Goal: Task Accomplishment & Management: Complete application form

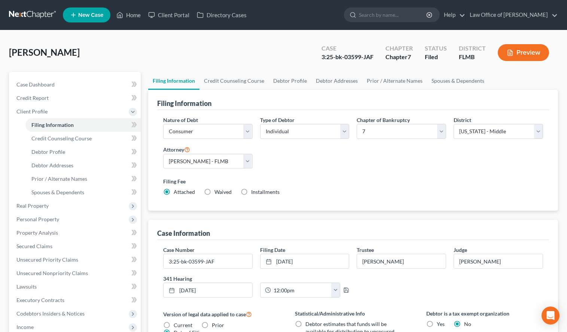
select select "1"
select select "0"
select select "15"
select select "0"
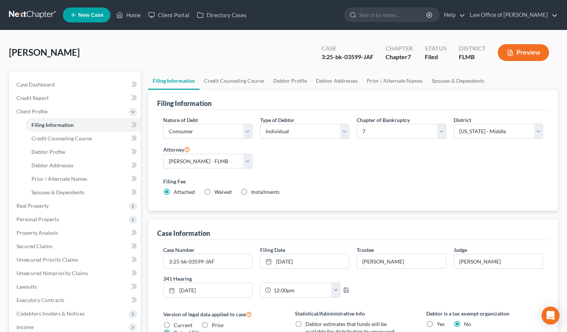
select select "9"
click at [30, 15] on link at bounding box center [33, 14] width 48 height 13
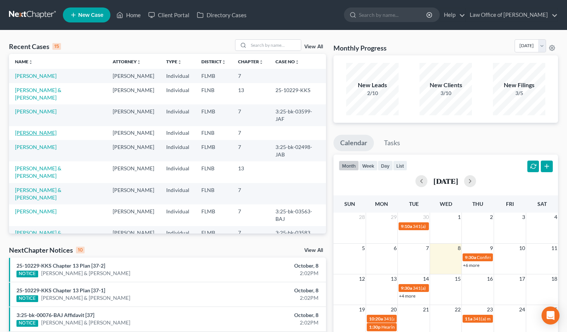
click at [31, 130] on link "Helgeson, Sally" at bounding box center [36, 133] width 42 height 6
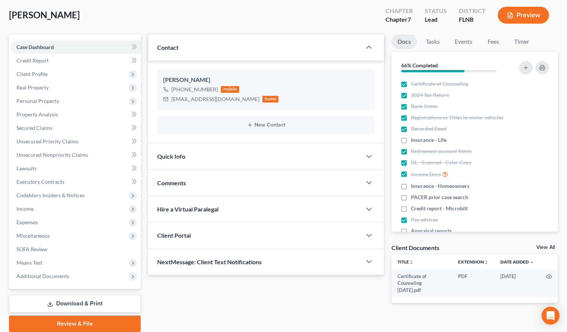
scroll to position [65, 0]
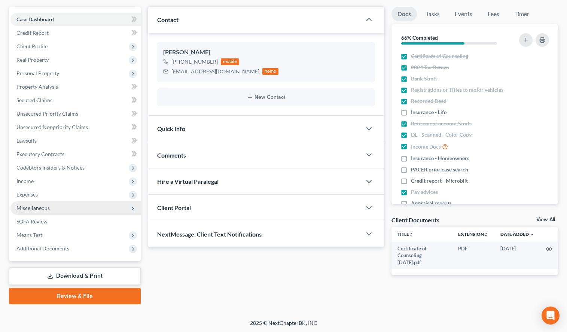
click at [93, 210] on span "Miscellaneous" at bounding box center [75, 208] width 130 height 13
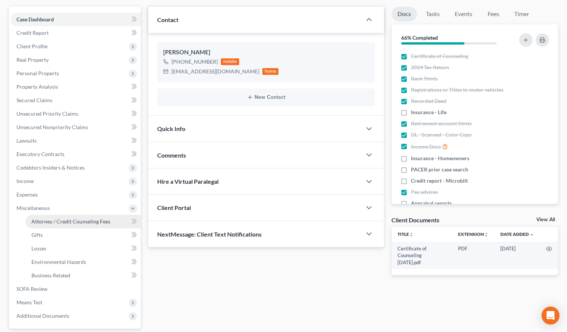
click at [93, 224] on span "Attorney / Credit Counseling Fees" at bounding box center [70, 221] width 79 height 6
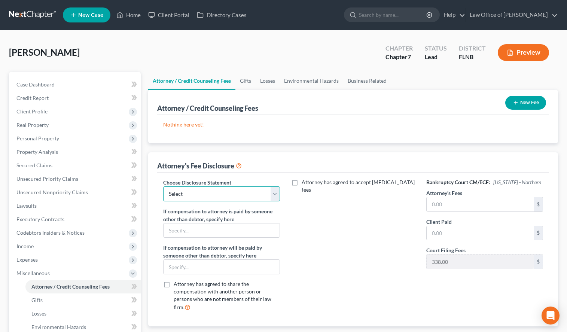
click at [163, 187] on select "Select Chapter 7 - pro bono Chapter 13 post-petition fees MD & MMM Chapter 7 - …" at bounding box center [221, 194] width 117 height 15
drag, startPoint x: 278, startPoint y: 191, endPoint x: 333, endPoint y: 263, distance: 91.0
click at [333, 263] on div "Attorney has agreed to accept retainer fees" at bounding box center [354, 248] width 132 height 139
click at [337, 197] on div "Attorney has agreed to accept retainer fees" at bounding box center [354, 248] width 132 height 139
click at [471, 204] on input "text" at bounding box center [480, 204] width 107 height 14
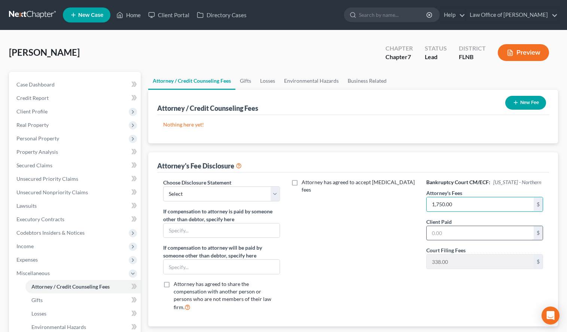
type input "1,750.00"
click at [494, 239] on input "text" at bounding box center [480, 233] width 107 height 14
type input "1,913.00"
click at [533, 102] on button "New Fee" at bounding box center [526, 103] width 41 height 14
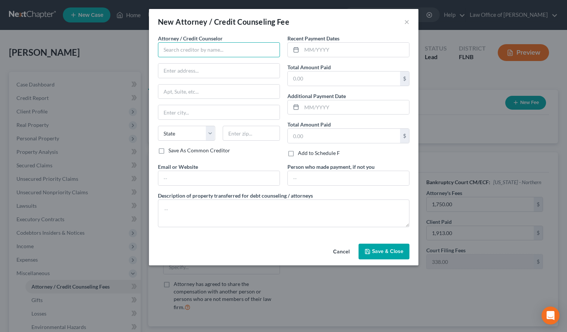
click at [249, 51] on input "text" at bounding box center [219, 49] width 122 height 15
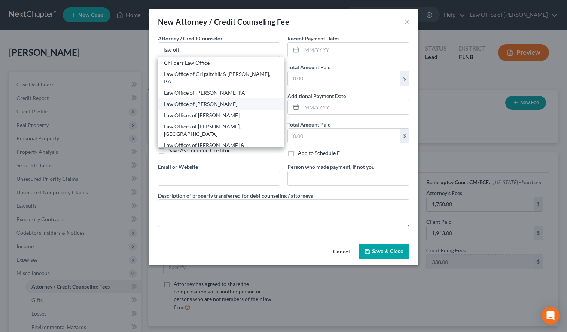
click at [228, 100] on div "Law Office of [PERSON_NAME]" at bounding box center [221, 103] width 114 height 7
type input "Law Office of [PERSON_NAME]"
type input "PO Box 358000"
type input "Gainesville"
select select "9"
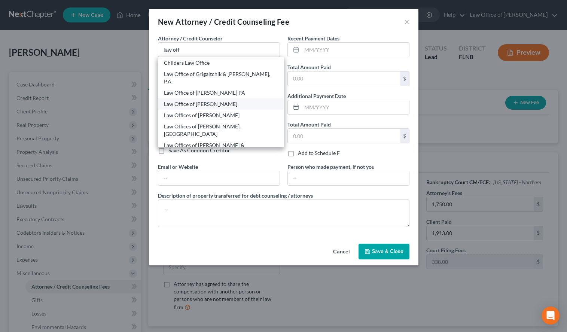
type input "32635-8000"
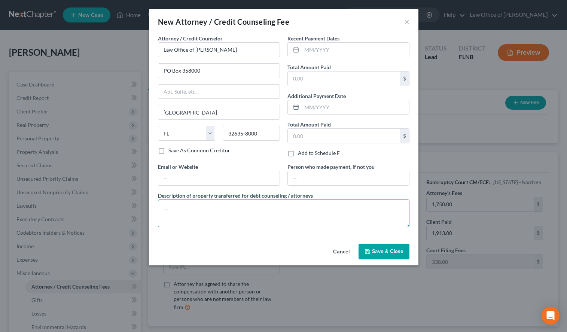
click at [206, 204] on textarea at bounding box center [284, 214] width 252 height 28
type textarea "Bankruptcy Attorney"
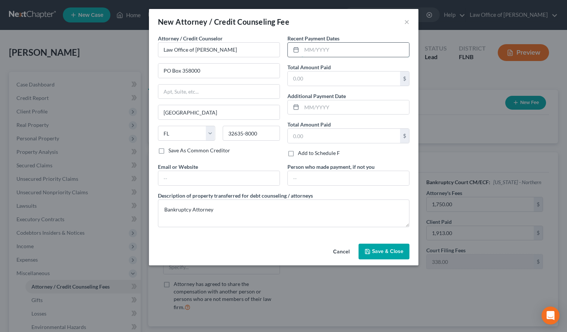
click at [351, 43] on input "text" at bounding box center [355, 50] width 107 height 14
click at [341, 55] on input "text" at bounding box center [355, 50] width 107 height 14
type input "05/2025"
click at [348, 79] on input "text" at bounding box center [344, 79] width 112 height 14
click at [365, 113] on input "text" at bounding box center [355, 107] width 107 height 14
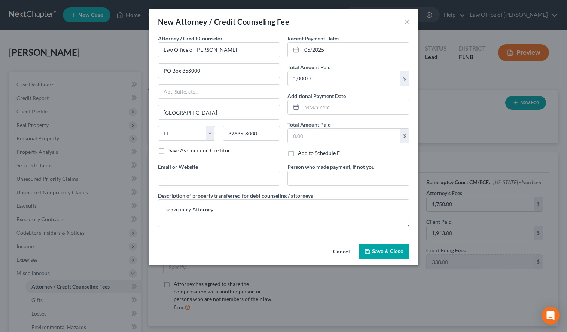
click at [392, 196] on div "Description of property transferred for debt counseling / attorneys Bankruptcy …" at bounding box center [283, 210] width 259 height 36
drag, startPoint x: 346, startPoint y: 76, endPoint x: 342, endPoint y: 75, distance: 4.9
click at [342, 75] on input "1,000.00" at bounding box center [344, 79] width 112 height 14
type input "300.00"
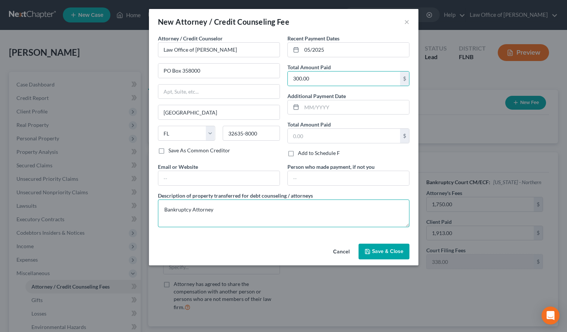
click at [280, 205] on textarea "Bankruptcy Attorney" at bounding box center [284, 214] width 252 height 28
click at [294, 208] on textarea "Bankruptcy Attorney" at bounding box center [284, 214] width 252 height 28
paste textarea "2025-05-16"
click at [331, 207] on textarea "Bankruptcy Attorney - 2025-05-16 $300," at bounding box center [284, 214] width 252 height 28
paste textarea "2025-05-21"
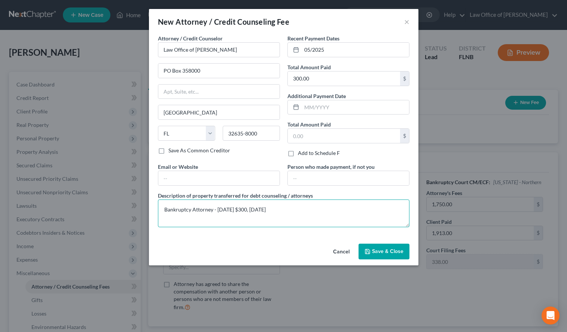
click at [244, 210] on textarea "Bankruptcy Attorney - 2025-05-16 $300, 2025-05-21" at bounding box center [284, 214] width 252 height 28
click at [360, 212] on textarea "Bankruptcy Attorney - 2025-05-16 amount paid $300, 2025-05-21" at bounding box center [284, 214] width 252 height 28
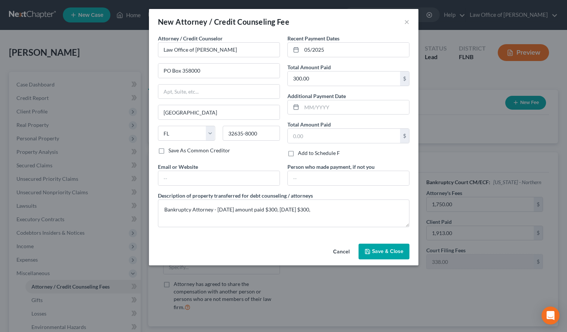
click at [398, 190] on div "Attorney / Credit Counselor * Law Office of Sharon T. Sperling PO Box 358000 Ga…" at bounding box center [283, 133] width 259 height 199
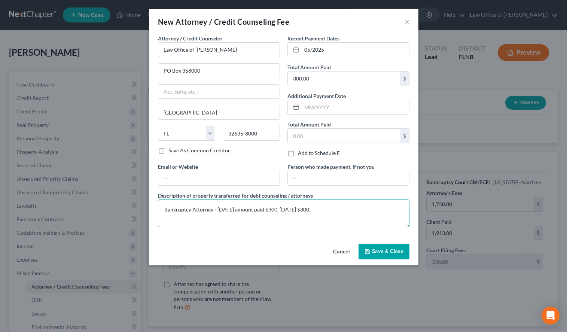
click at [380, 206] on textarea "Bankruptcy Attorney - 2025-05-16 amount paid $300, 2025-05-21 $300," at bounding box center [284, 214] width 252 height 28
paste textarea "2025-06-13"
drag, startPoint x: 246, startPoint y: 211, endPoint x: 274, endPoint y: 216, distance: 28.6
click at [274, 216] on textarea "Bankruptcy Attorney - 2025-05-16 amount paid $300, 2025-05-21 $300, 2025-06-13" at bounding box center [284, 214] width 252 height 28
click at [317, 209] on textarea "Bankruptcy Attorney - 2025-05-16 amount paid $300, 2025-05-21 $300, 2025-06-13" at bounding box center [284, 214] width 252 height 28
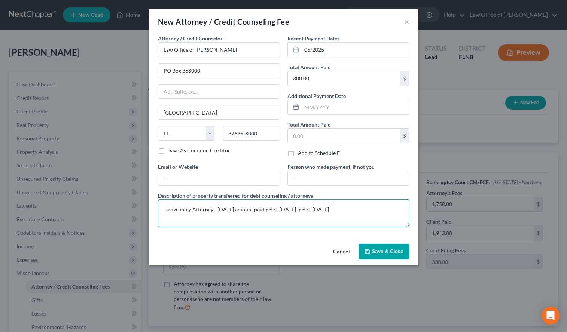
paste textarea "amount paid"
click at [393, 212] on textarea "Bankruptcy Attorney - 2025-05-16 amount paid $300, 2025-05-21 amount paid $300,…" at bounding box center [284, 214] width 252 height 28
paste textarea "amount paid"
click at [210, 224] on textarea "Bankruptcy Attorney - 2025-05-16 amount paid $300, 2025-05-21 amount paid $300,…" at bounding box center [284, 214] width 252 height 28
drag, startPoint x: 363, startPoint y: 208, endPoint x: 367, endPoint y: 216, distance: 8.9
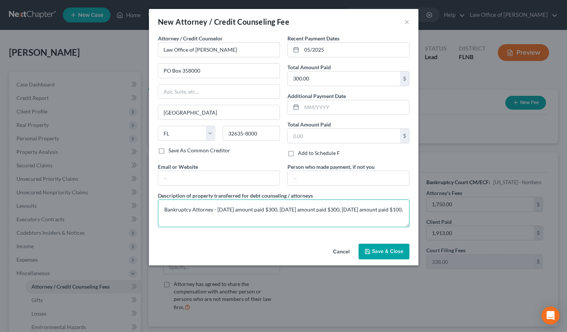
click at [367, 216] on textarea "Bankruptcy Attorney - 2025-05-16 amount paid $300, 2025-05-21 amount paid $300,…" at bounding box center [284, 214] width 252 height 28
click at [293, 222] on textarea "Bankruptcy Attorney - 2025-05-16 amount paid $300, 2025-05-21 amount paid $300,…" at bounding box center [284, 214] width 252 height 28
paste textarea "2025-06-13 amount paid $100,"
click at [272, 218] on textarea "Bankruptcy Attorney - 2025-05-16 amount paid $300, 2025-05-21 amount paid $300,…" at bounding box center [284, 214] width 252 height 28
click at [308, 217] on textarea "Bankruptcy Attorney - 2025-05-16 amount paid $300, 2025-05-21 amount paid $300,…" at bounding box center [284, 214] width 252 height 28
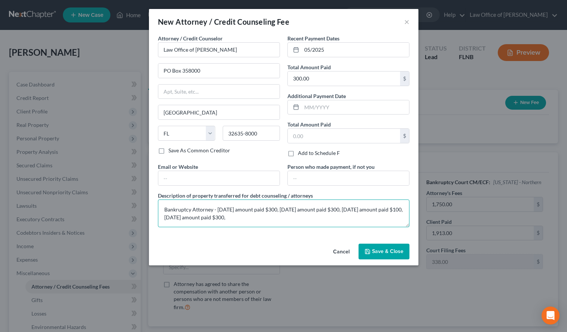
paste textarea "2025-06-13 amount paid $100,"
click at [308, 217] on textarea "Bankruptcy Attorney - 2025-05-16 amount paid $300, 2025-05-21 amount paid $300,…" at bounding box center [284, 214] width 252 height 28
click at [342, 216] on textarea "Bankruptcy Attorney - 2025-05-16 amount paid $300, 2025-05-21 amount paid $300,…" at bounding box center [284, 214] width 252 height 28
click at [369, 216] on textarea "Bankruptcy Attorney - 2025-05-16 amount paid $300, 2025-05-21 amount paid $300,…" at bounding box center [284, 214] width 252 height 28
paste textarea "2025-06-13 amount paid $100,"
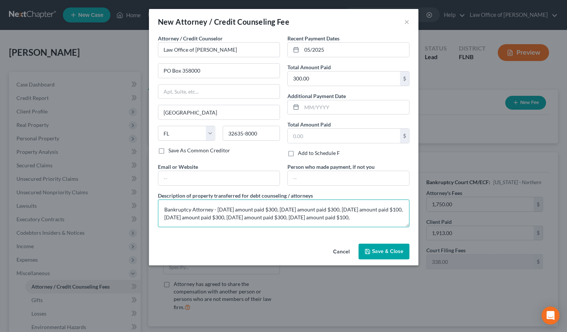
scroll to position [1, 0]
click at [371, 214] on textarea "Bankruptcy Attorney - 2025-05-16 amount paid $300, 2025-05-21 amount paid $300,…" at bounding box center [284, 214] width 252 height 28
click at [181, 221] on textarea "Bankruptcy Attorney - 2025-05-16 amount paid $300, 2025-05-21 amount paid $300,…" at bounding box center [284, 214] width 252 height 28
click at [378, 222] on textarea "Bankruptcy Attorney - 2025-05-16 amount paid $300, 2025-05-21 amount paid $300,…" at bounding box center [284, 214] width 252 height 28
drag, startPoint x: 354, startPoint y: 216, endPoint x: 355, endPoint y: 222, distance: 6.5
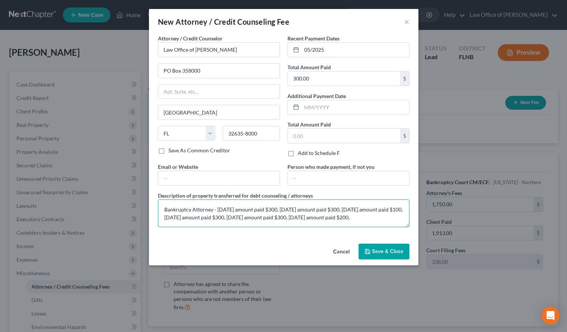
click at [355, 222] on textarea "Bankruptcy Attorney - 2025-05-16 amount paid $300, 2025-05-21 amount paid $300,…" at bounding box center [284, 214] width 252 height 28
click at [223, 222] on textarea "Bankruptcy Attorney - 2025-05-16 amount paid $300, 2025-05-21 amount paid $300,…" at bounding box center [284, 214] width 252 height 28
paste textarea "2025-08-01 amount paid $200,"
click at [217, 224] on textarea "Bankruptcy Attorney - 2025-05-16 amount paid $300, 2025-05-21 amount paid $300,…" at bounding box center [284, 214] width 252 height 28
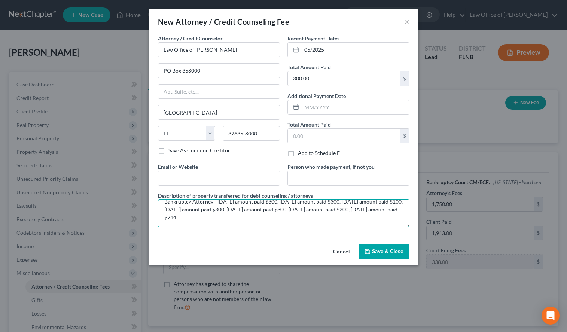
click at [293, 216] on textarea "Bankruptcy Attorney - 2025-05-16 amount paid $300, 2025-05-21 amount paid $300,…" at bounding box center [284, 214] width 252 height 28
paste textarea "2025-08-01 amount paid $200,"
click at [282, 220] on textarea "Bankruptcy Attorney - 2025-05-16 amount paid $300, 2025-05-21 amount paid $300,…" at bounding box center [284, 214] width 252 height 28
drag, startPoint x: 263, startPoint y: 221, endPoint x: 340, endPoint y: 230, distance: 78.1
click at [340, 227] on textarea "Bankruptcy Attorney - 2025-05-16 amount paid $300, 2025-05-21 amount paid $300,…" at bounding box center [284, 214] width 252 height 28
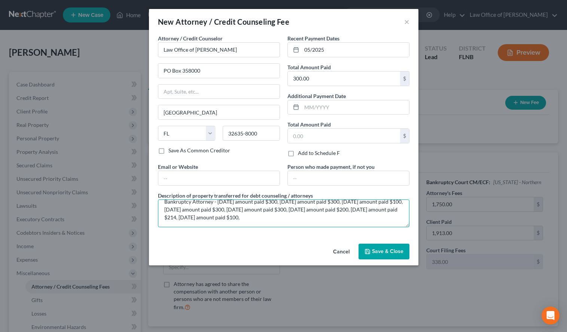
click at [333, 221] on textarea "Bankruptcy Attorney - 2025-05-16 amount paid $300, 2025-05-21 amount paid $300,…" at bounding box center [284, 214] width 252 height 28
drag, startPoint x: 333, startPoint y: 220, endPoint x: 263, endPoint y: 220, distance: 69.3
click at [263, 220] on textarea "Bankruptcy Attorney - 2025-05-16 amount paid $300, 2025-05-21 amount paid $300,…" at bounding box center [284, 214] width 252 height 28
click at [344, 215] on textarea "Bankruptcy Attorney - 2025-05-16 amount paid $300, 2025-05-21 amount paid $300,…" at bounding box center [284, 214] width 252 height 28
click at [379, 219] on textarea "Bankruptcy Attorney - 2025-05-16 amount paid $300, 2025-05-21 amount paid $300,…" at bounding box center [284, 214] width 252 height 28
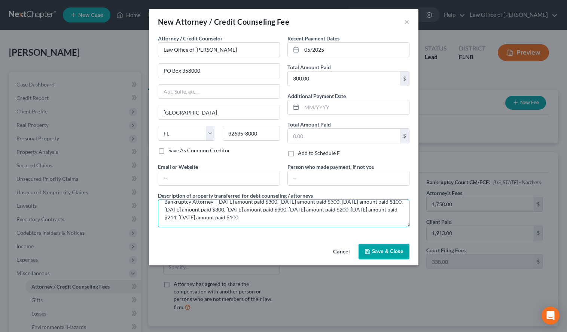
paste textarea "2025-09-11 amount paid $100"
click at [359, 218] on textarea "Bankruptcy Attorney - 2025-05-16 amount paid $300, 2025-05-21 amount paid $300,…" at bounding box center [284, 214] width 252 height 28
click at [239, 221] on textarea "Bankruptcy Attorney - 2025-05-16 amount paid $300, 2025-05-21 amount paid $300,…" at bounding box center [284, 214] width 252 height 28
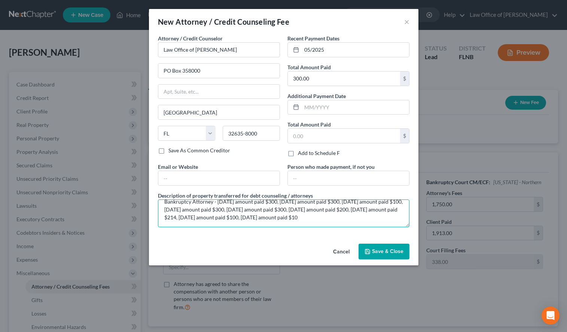
scroll to position [8, 0]
type textarea "Bankruptcy Attorney - 2025-05-16 amount paid $300, 2025-05-21 amount paid $300,…"
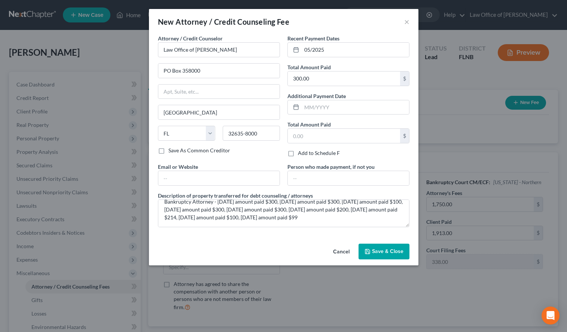
click at [378, 255] on span "Save & Close" at bounding box center [387, 251] width 31 height 6
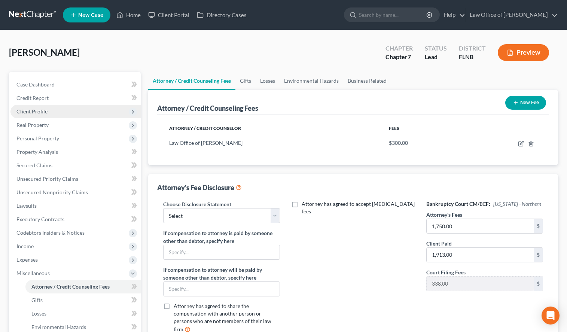
click at [46, 107] on span "Client Profile" at bounding box center [75, 111] width 130 height 13
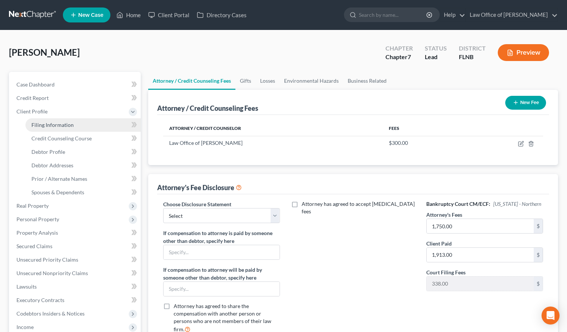
click at [46, 125] on span "Filing Information" at bounding box center [52, 125] width 42 height 6
select select "1"
select select "0"
select select "9"
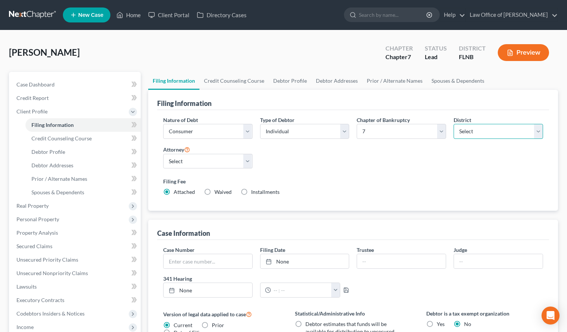
click at [454, 124] on select "Select Alabama - Middle Alabama - Northern Alabama - Southern Alaska Arizona Ar…" at bounding box center [499, 131] width 90 height 15
select select "15"
click option "[US_STATE] - Middle" at bounding box center [0, 0] width 0 height 0
click at [39, 140] on span "Credit Counseling Course" at bounding box center [61, 138] width 60 height 6
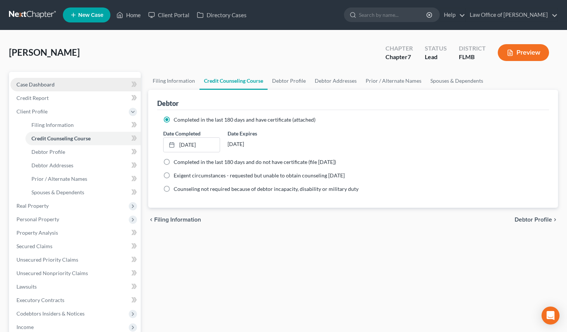
click at [38, 87] on span "Case Dashboard" at bounding box center [35, 84] width 38 height 6
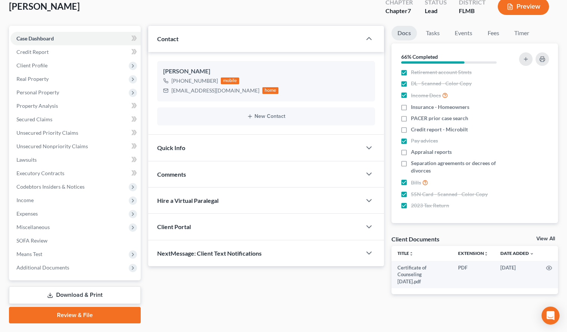
scroll to position [65, 0]
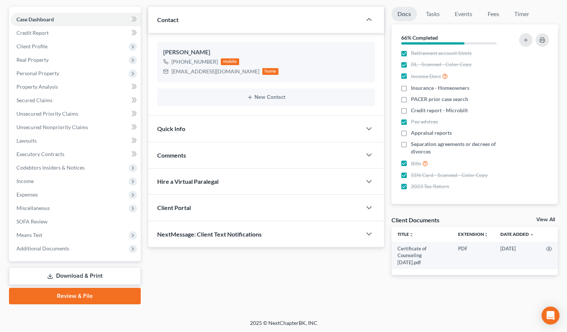
click at [551, 222] on div "View All" at bounding box center [548, 220] width 22 height 7
click at [548, 216] on div "Client Documents View All" at bounding box center [475, 221] width 167 height 11
click at [547, 221] on link "View All" at bounding box center [546, 219] width 19 height 5
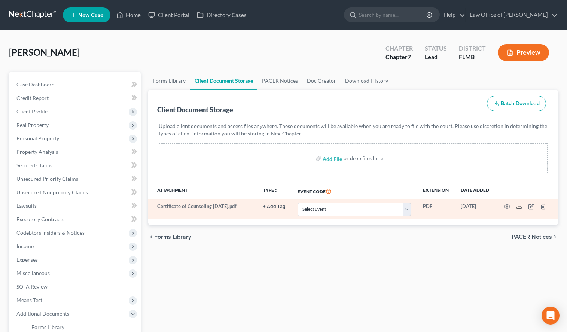
click at [519, 208] on icon at bounding box center [520, 207] width 6 height 6
click at [545, 206] on icon "button" at bounding box center [543, 207] width 3 height 5
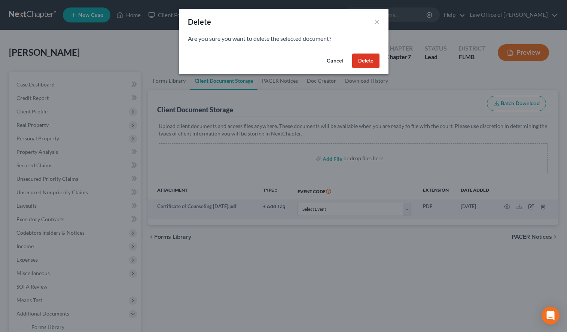
click at [371, 56] on button "Delete" at bounding box center [365, 61] width 27 height 15
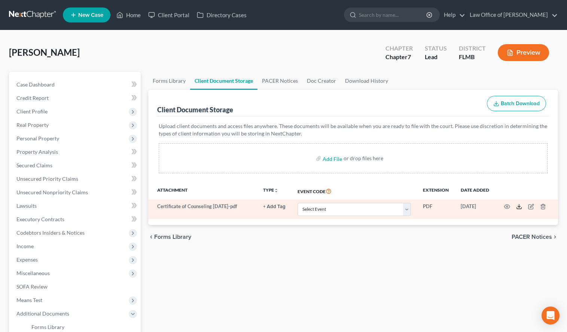
click at [520, 207] on icon at bounding box center [520, 207] width 6 height 6
click at [531, 207] on icon "button" at bounding box center [531, 207] width 6 height 6
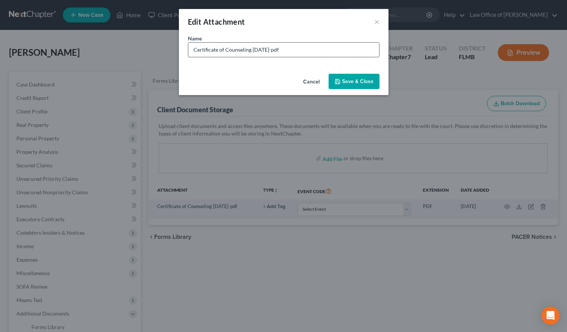
click at [282, 49] on input "Certificate of Counseling 2025-06-29-pdf" at bounding box center [283, 50] width 191 height 14
type input "Certificate of Counseling 2025-06-29.pdf"
click at [345, 85] on button "Save & Close" at bounding box center [354, 82] width 51 height 16
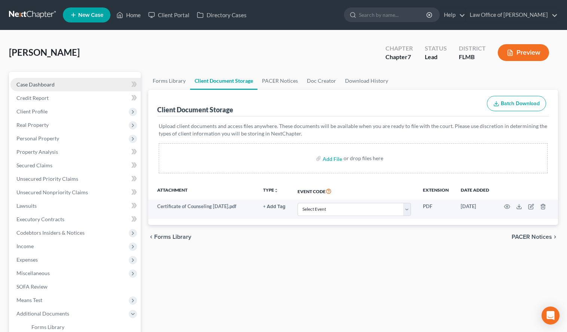
click at [54, 83] on span "Case Dashboard" at bounding box center [35, 84] width 38 height 6
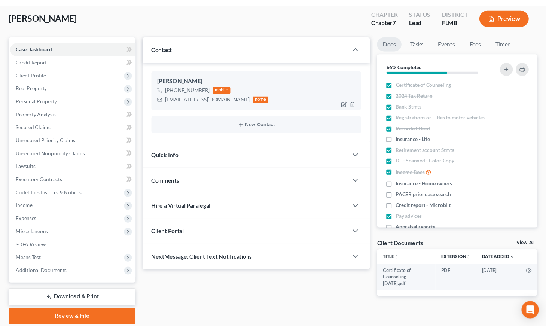
scroll to position [65, 0]
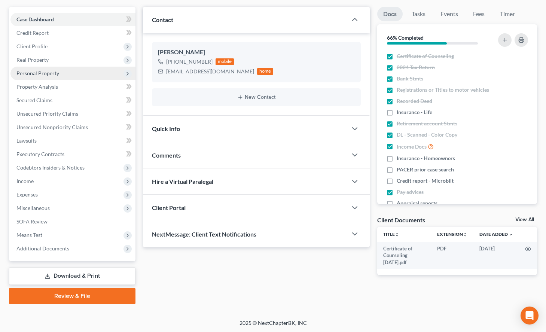
click at [67, 72] on span "Personal Property" at bounding box center [72, 73] width 125 height 13
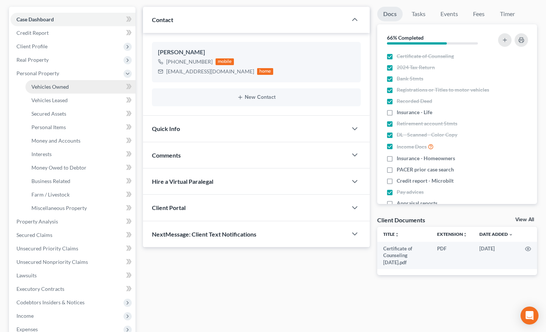
click at [67, 84] on span "Vehicles Owned" at bounding box center [49, 87] width 37 height 6
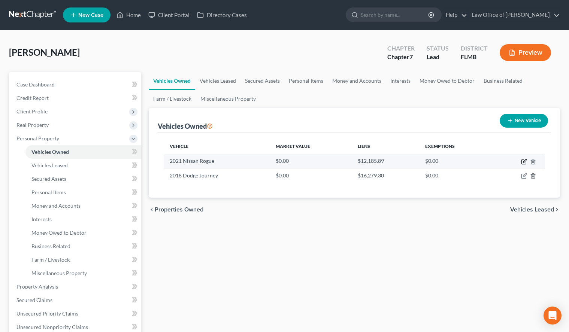
click at [524, 162] on icon "button" at bounding box center [524, 162] width 6 height 6
select select "0"
select select "5"
select select "2"
select select "0"
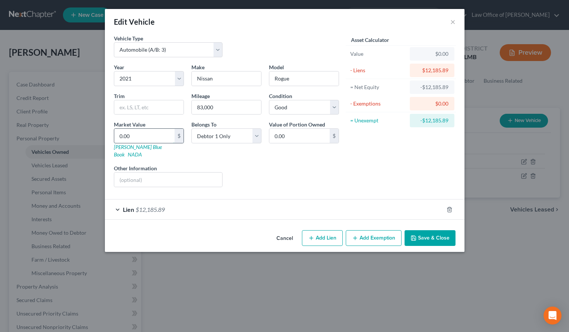
click at [160, 135] on input "0.00" at bounding box center [144, 136] width 60 height 14
type input "1"
type input "1.00"
type input "15"
type input "15.00"
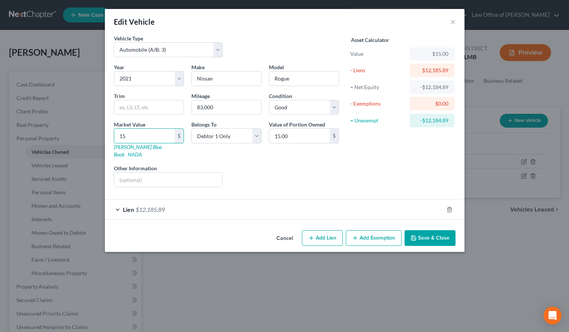
type input "151"
type input "151.00"
type input "1517"
type input "1,517.00"
type input "1,5173"
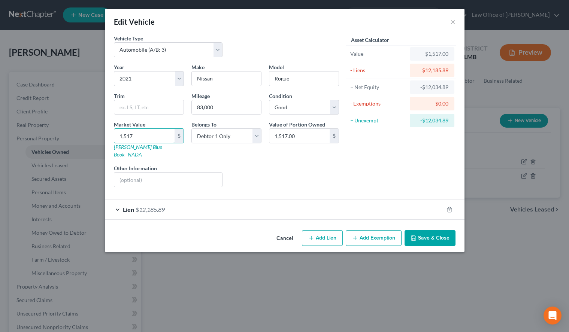
type input "15,173.00"
click at [416, 235] on icon "button" at bounding box center [414, 238] width 6 height 6
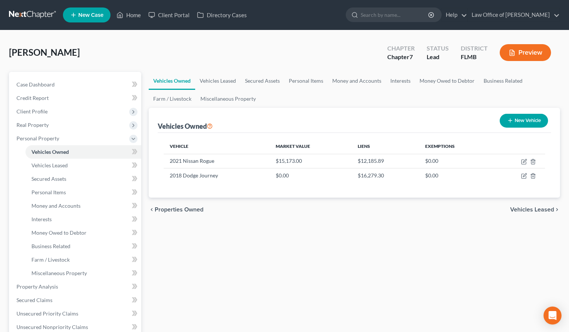
click at [367, 52] on div "Helgeson, Sally Upgraded Chapter Chapter 7 Status Lead District FLMB Preview" at bounding box center [284, 55] width 551 height 33
click at [522, 178] on icon "button" at bounding box center [523, 176] width 4 height 4
select select "0"
select select "8"
select select "2"
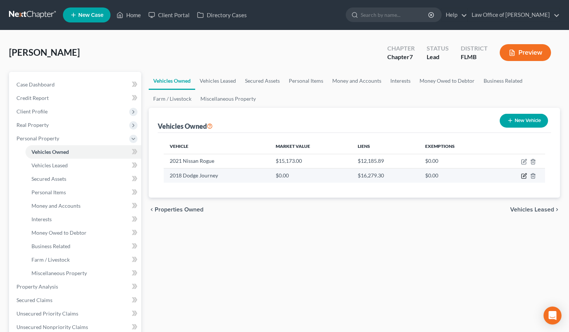
select select "0"
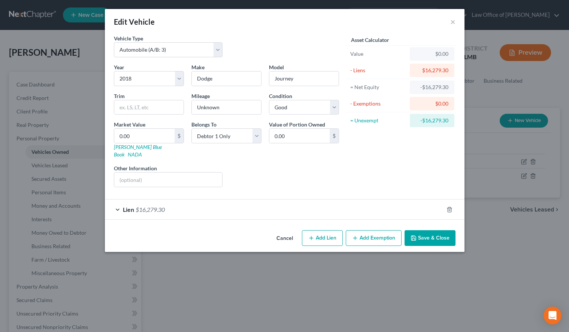
click at [170, 207] on div "Lien $16,279.30" at bounding box center [274, 210] width 339 height 20
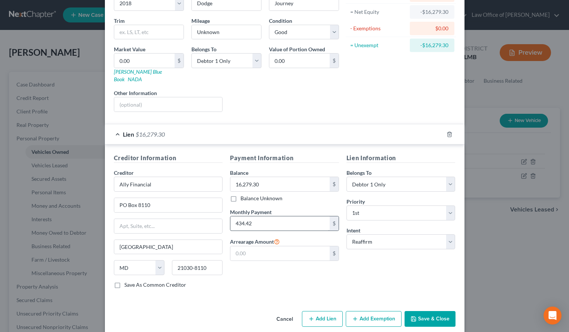
scroll to position [76, 0]
click at [382, 261] on div "Lien Information Belongs To * Select Debtor 1 Only Debtor 2 Only Debtor 1 And D…" at bounding box center [401, 222] width 116 height 141
click at [439, 310] on button "Save & Close" at bounding box center [430, 318] width 51 height 16
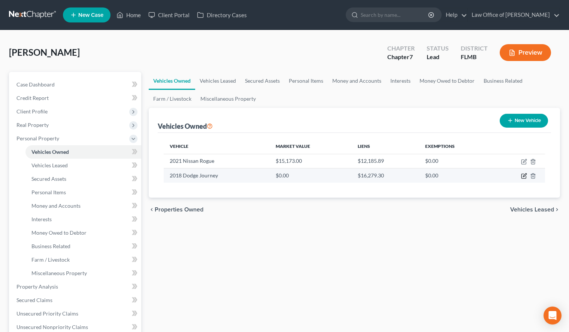
click at [522, 178] on icon "button" at bounding box center [524, 176] width 6 height 6
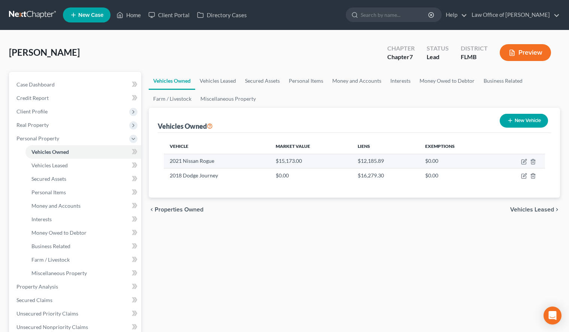
select select "0"
select select "8"
select select "2"
select select "0"
select select "21"
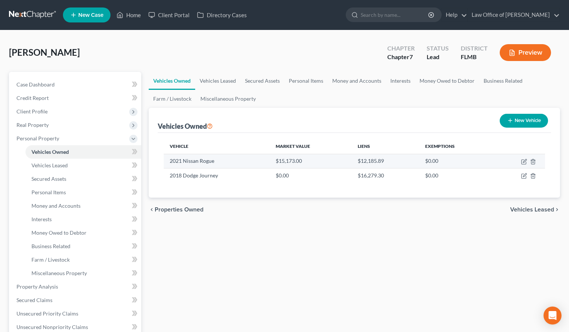
select select "0"
select select "2"
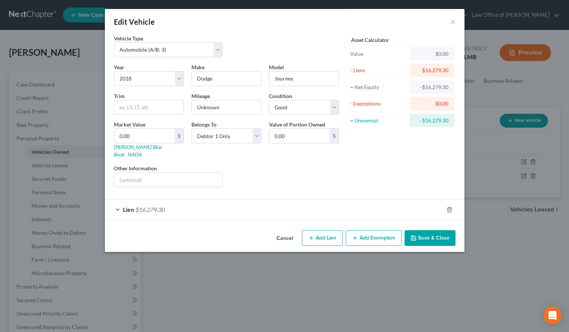
click at [279, 207] on div "Lien $16,279.30" at bounding box center [274, 210] width 339 height 20
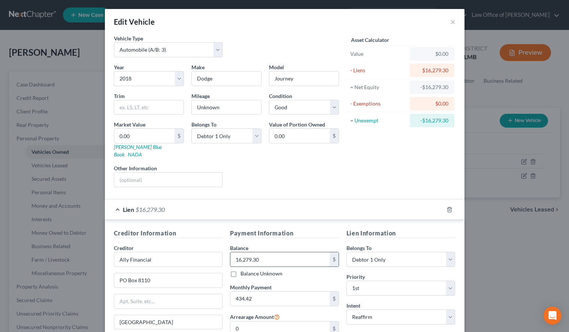
click at [283, 256] on input "16,279.30" at bounding box center [279, 259] width 99 height 14
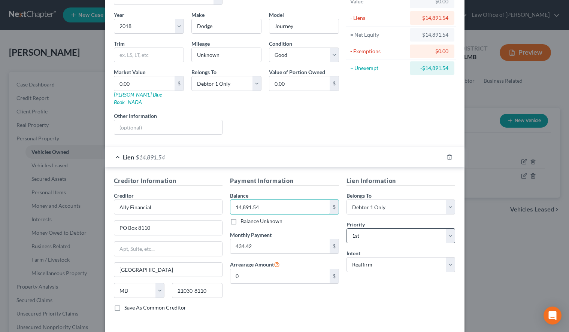
scroll to position [78, 0]
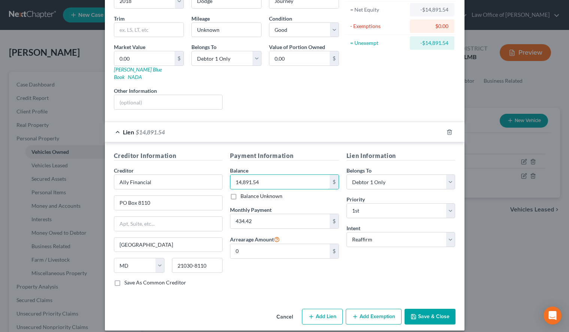
type input "14,891.54"
click at [426, 311] on button "Save & Close" at bounding box center [430, 317] width 51 height 16
